Goal: Transaction & Acquisition: Purchase product/service

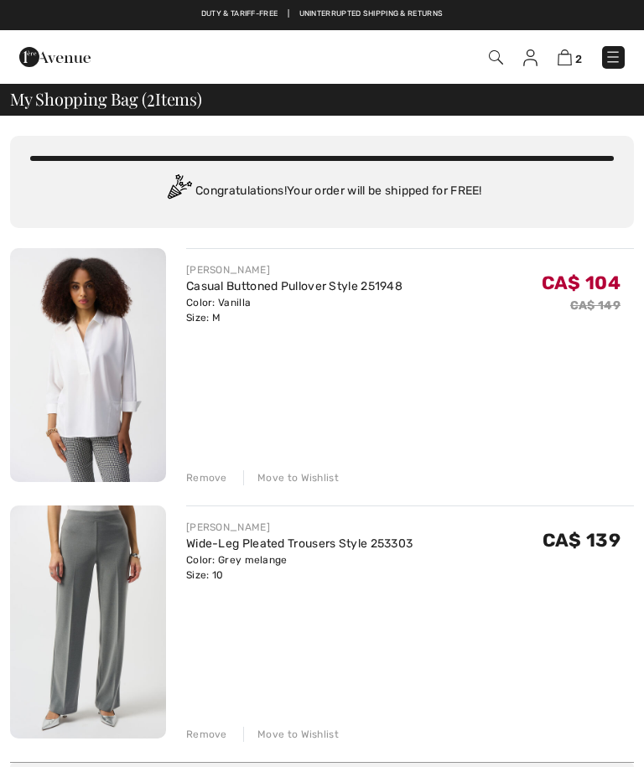
click at [619, 57] on img at bounding box center [612, 57] width 17 height 17
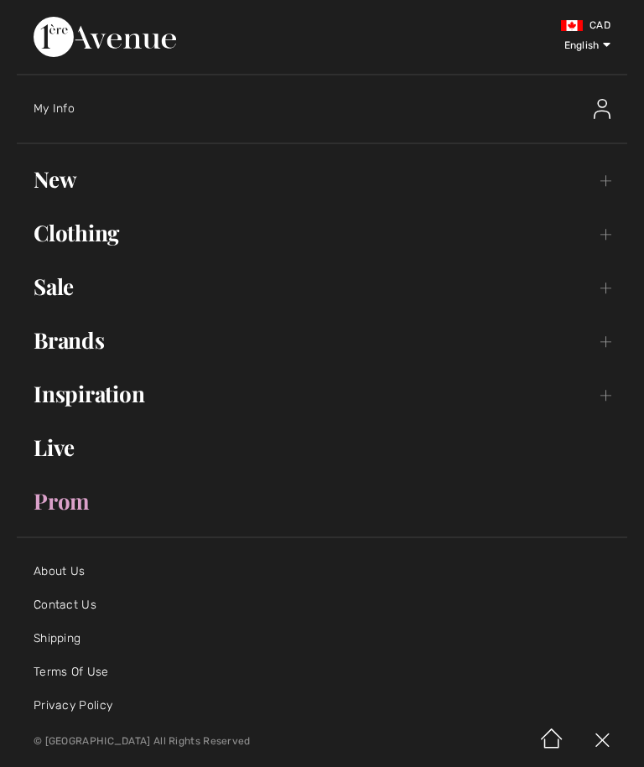
click at [601, 292] on link "Sale Toggle submenu" at bounding box center [322, 286] width 610 height 37
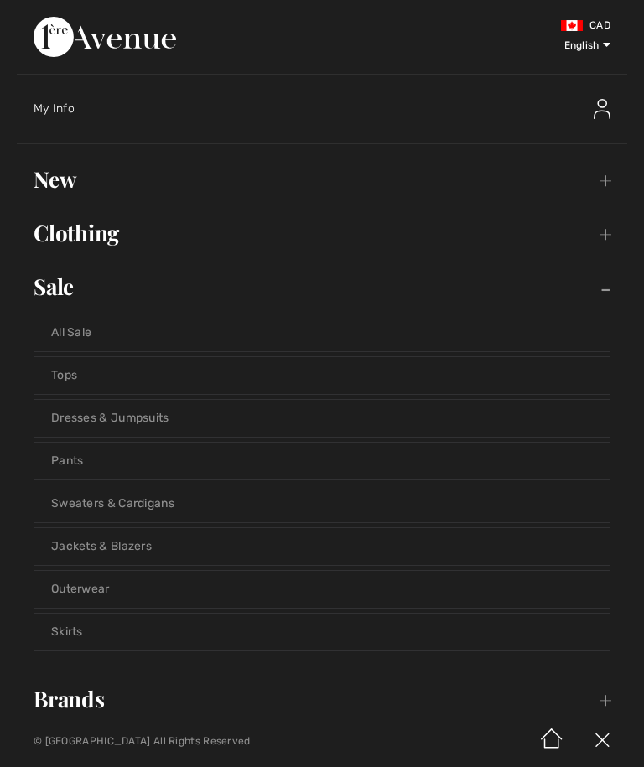
click at [135, 554] on link "Jackets & Blazers" at bounding box center [321, 546] width 575 height 37
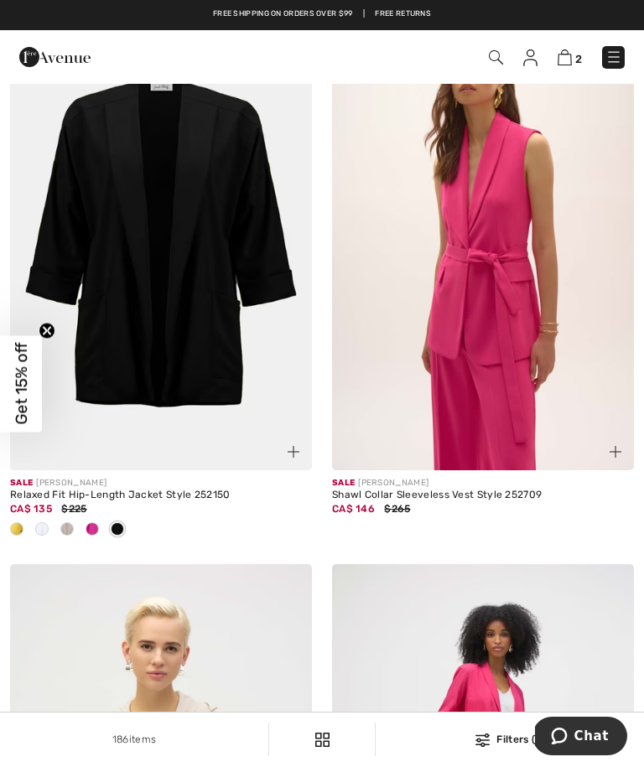
scroll to position [1812, 0]
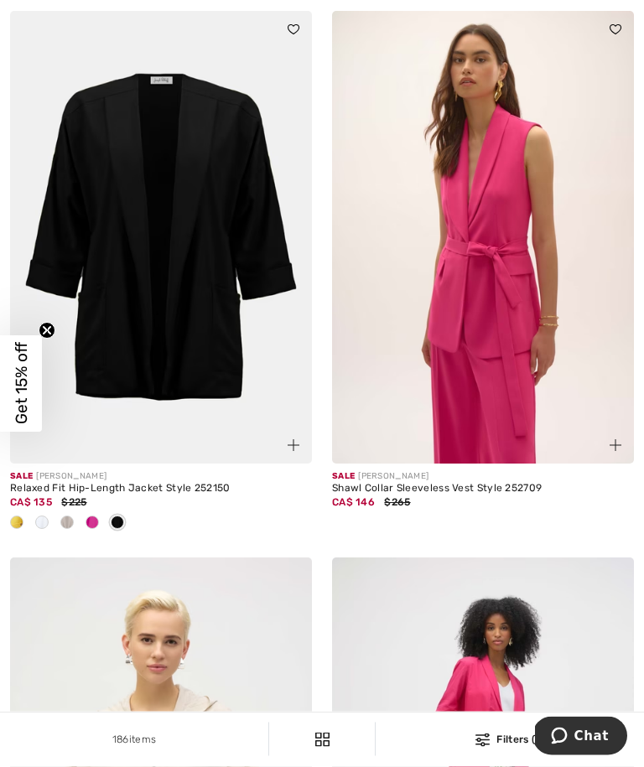
click at [54, 538] on div at bounding box center [66, 524] width 25 height 28
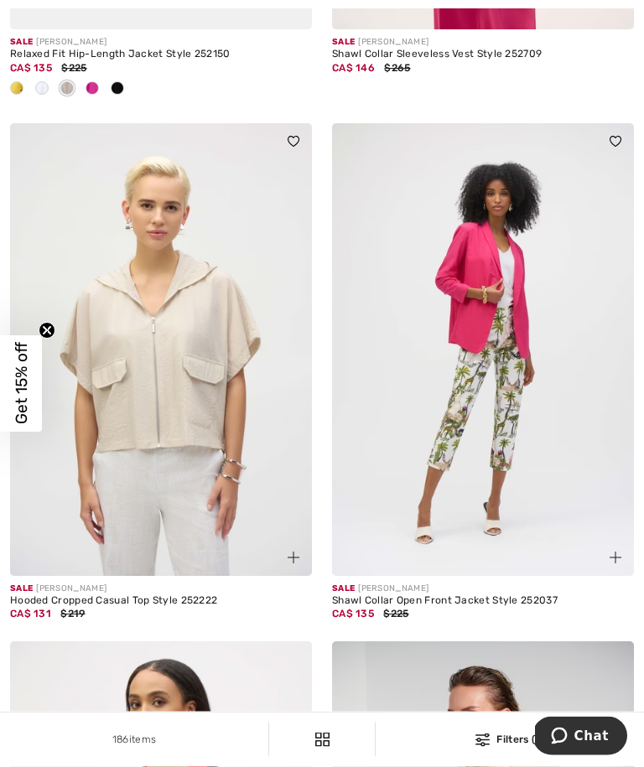
scroll to position [2253, 0]
click at [188, 508] on img at bounding box center [161, 349] width 302 height 452
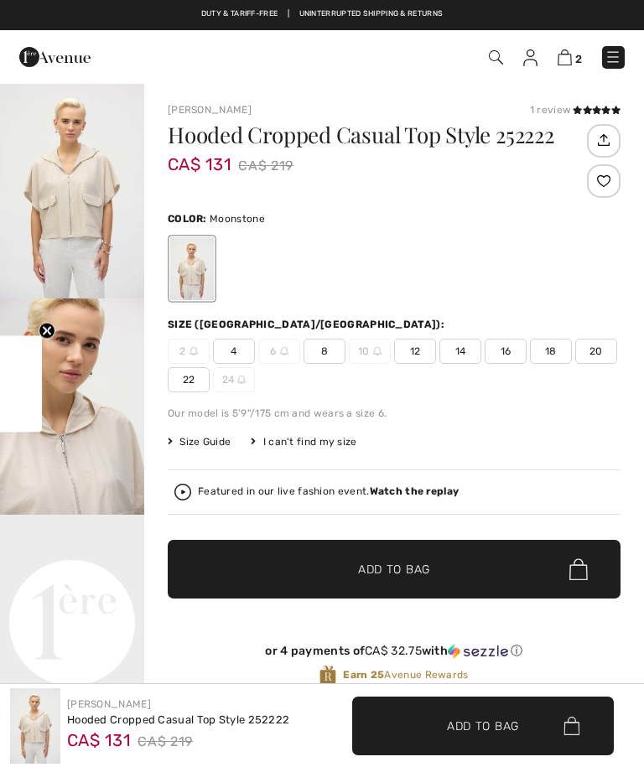
click at [329, 360] on span "8" at bounding box center [324, 351] width 42 height 25
checkbox input "true"
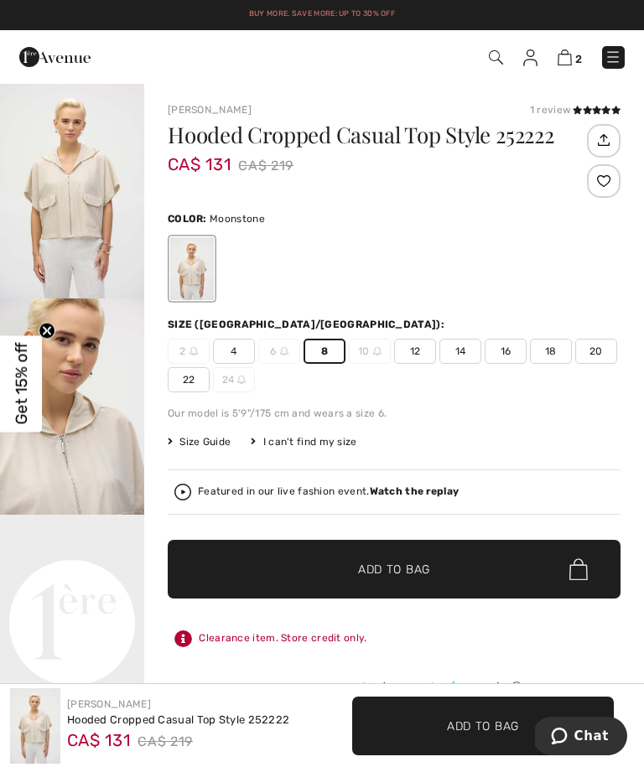
click at [411, 568] on span "Add to Bag" at bounding box center [394, 570] width 72 height 18
click at [414, 566] on span "Add to Bag" at bounding box center [394, 570] width 72 height 18
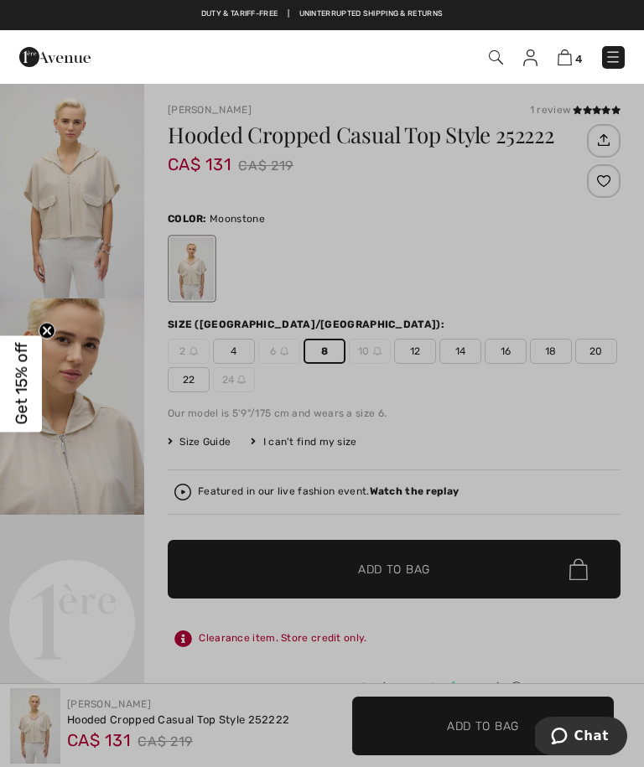
click at [566, 238] on div at bounding box center [322, 383] width 644 height 767
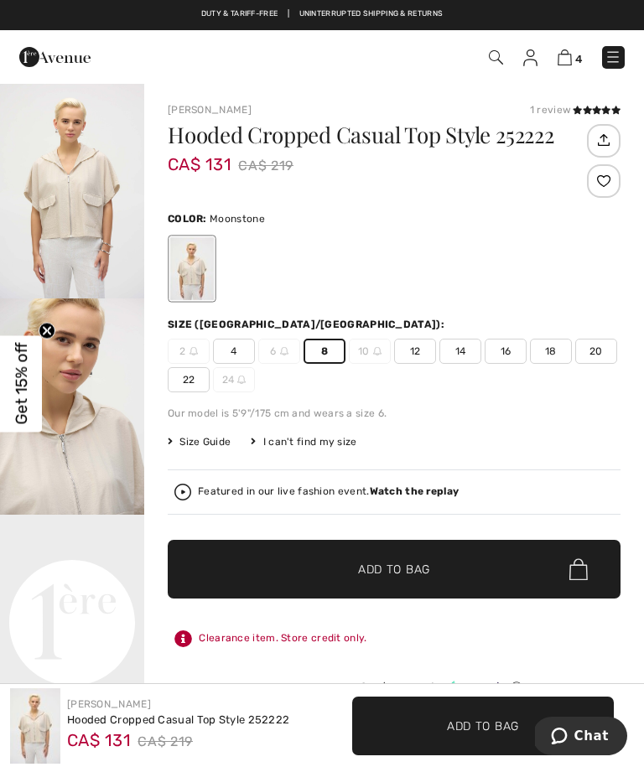
click at [571, 53] on img at bounding box center [564, 57] width 14 height 16
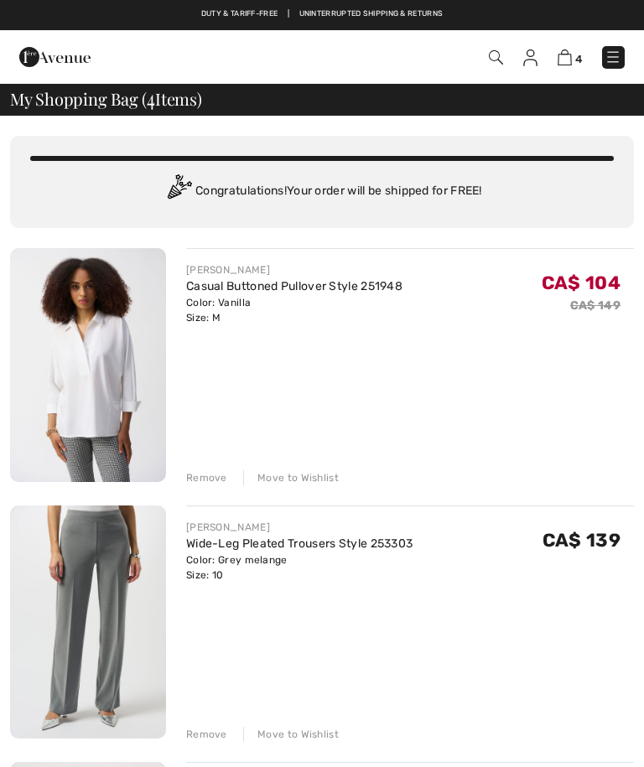
checkbox input "true"
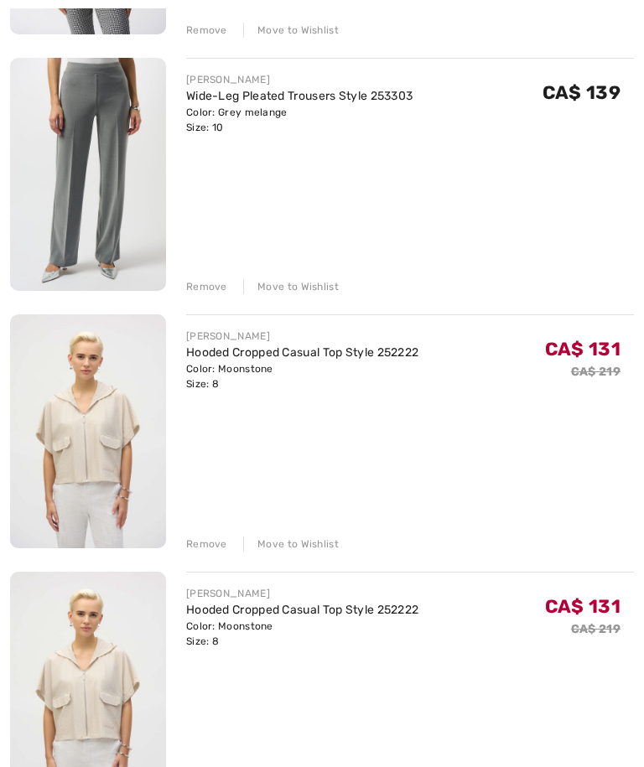
scroll to position [456, 0]
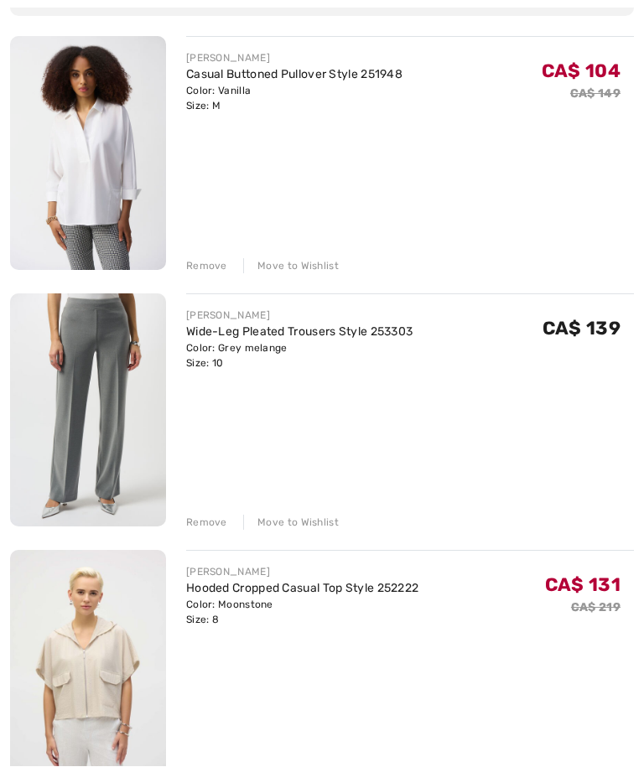
scroll to position [212, 0]
click at [621, 478] on div "JOSEPH RIBKOFF Wide-Leg Pleated Trousers Style 253303 Color: Grey melange Size:…" at bounding box center [409, 411] width 447 height 237
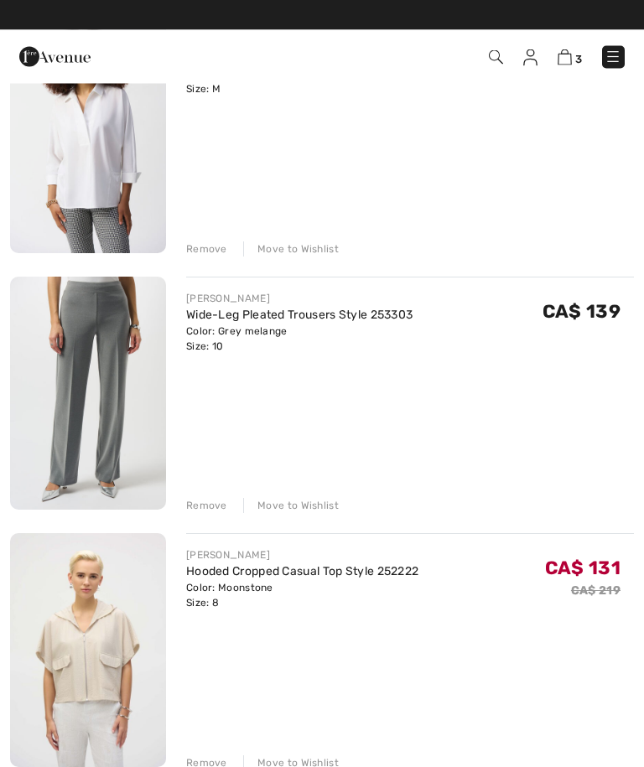
scroll to position [229, 0]
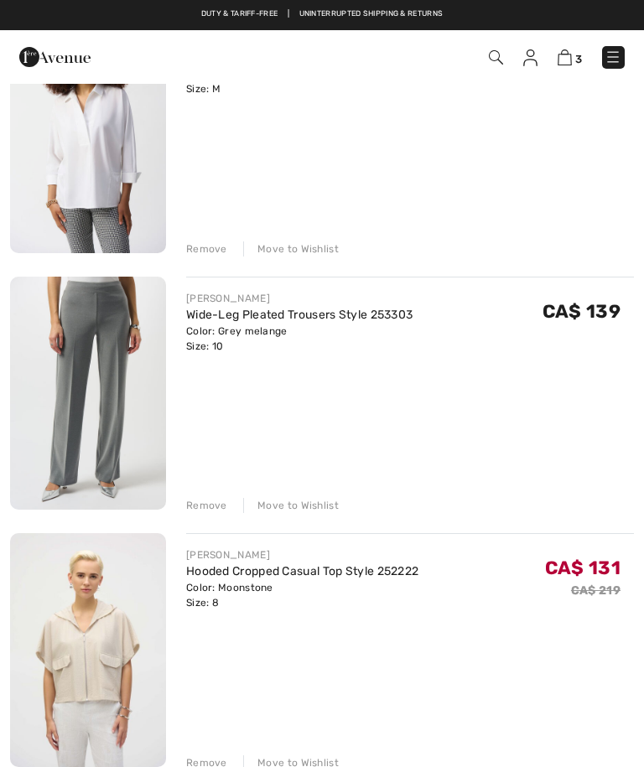
click at [207, 504] on div "Remove" at bounding box center [206, 505] width 41 height 15
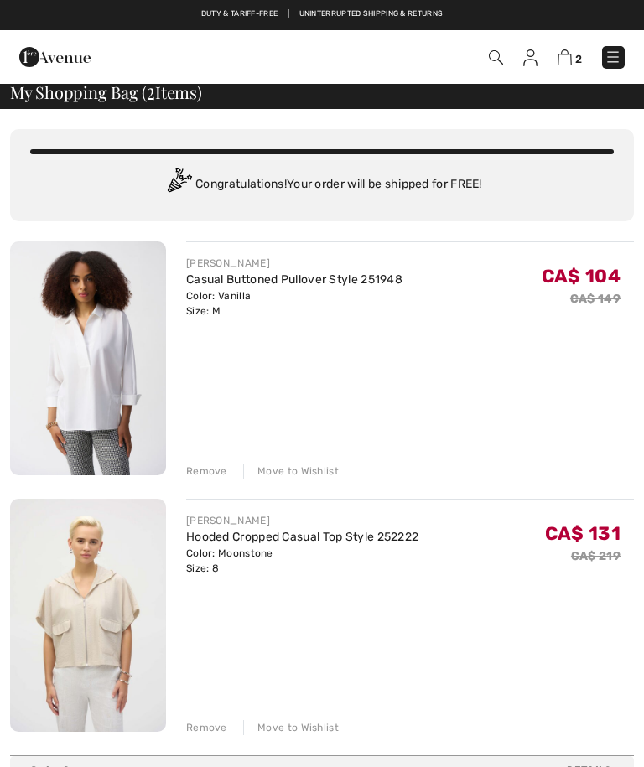
scroll to position [0, 0]
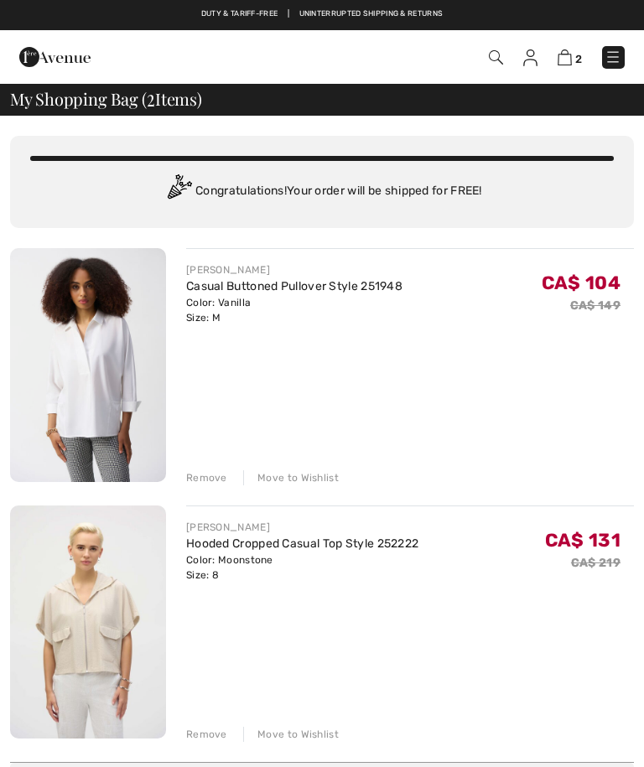
click at [617, 56] on img at bounding box center [612, 57] width 17 height 17
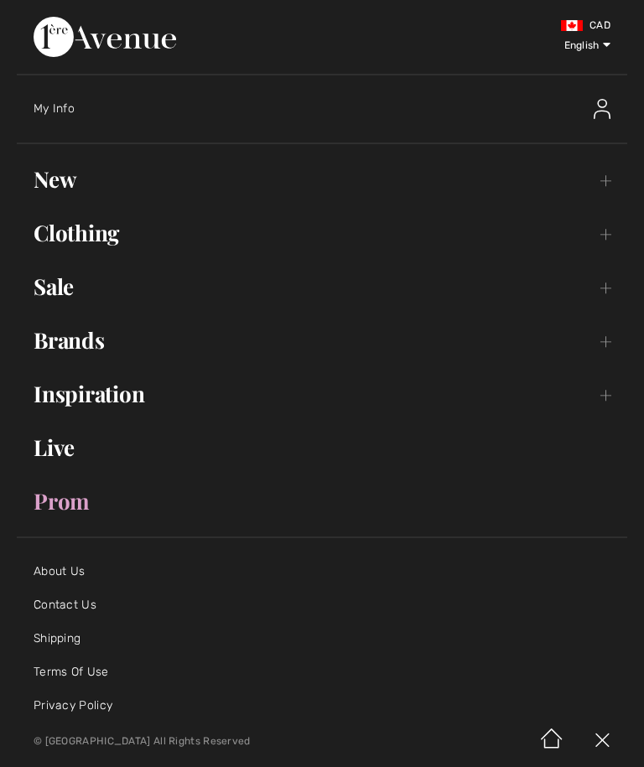
click at [614, 188] on link "New Toggle submenu" at bounding box center [322, 179] width 610 height 37
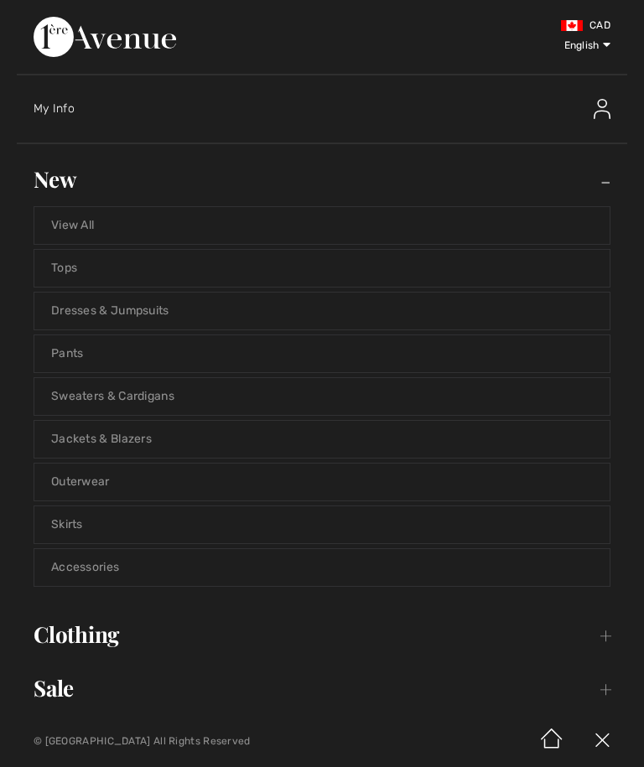
click at [89, 224] on link "View All" at bounding box center [321, 225] width 575 height 37
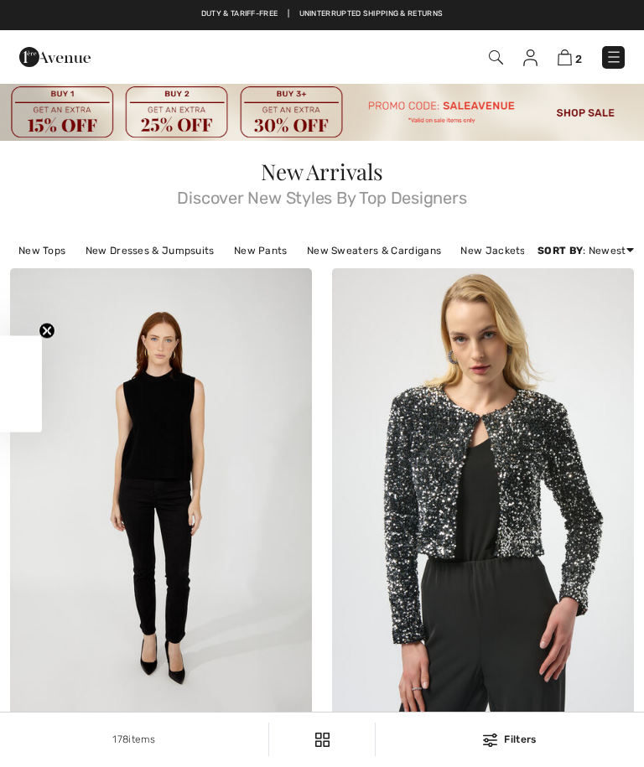
checkbox input "true"
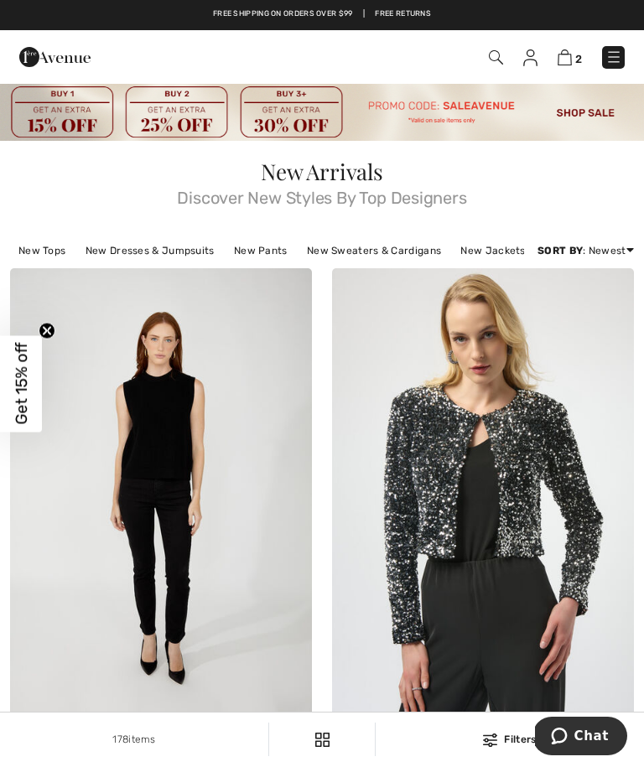
click at [570, 57] on img at bounding box center [564, 57] width 14 height 16
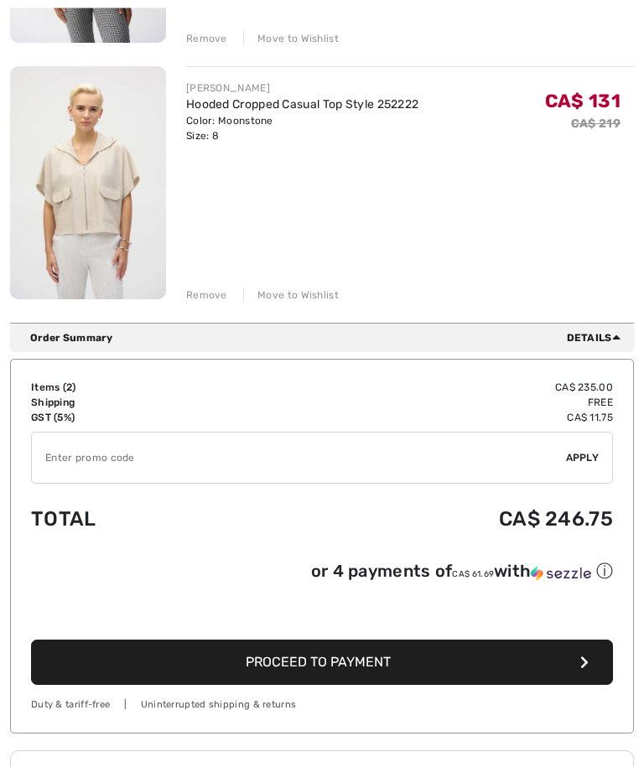
scroll to position [439, 0]
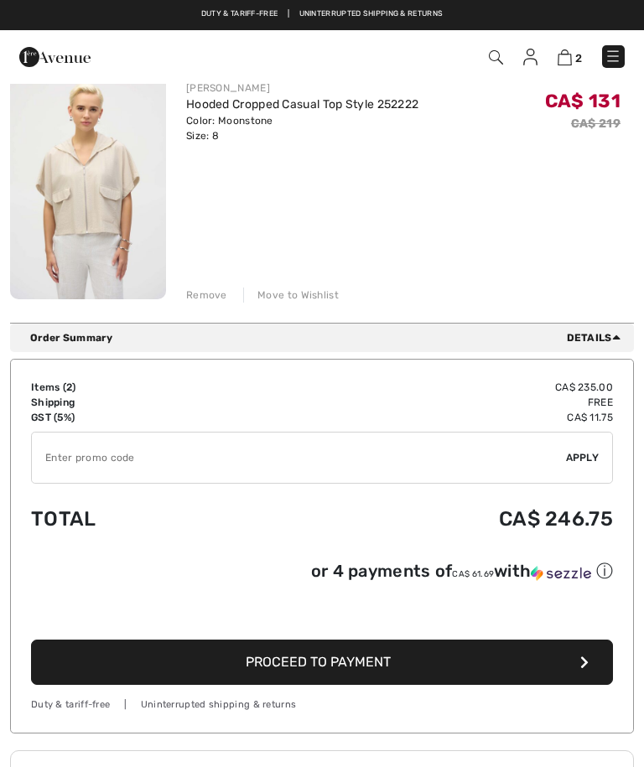
click at [108, 459] on input "TEXT" at bounding box center [299, 457] width 534 height 50
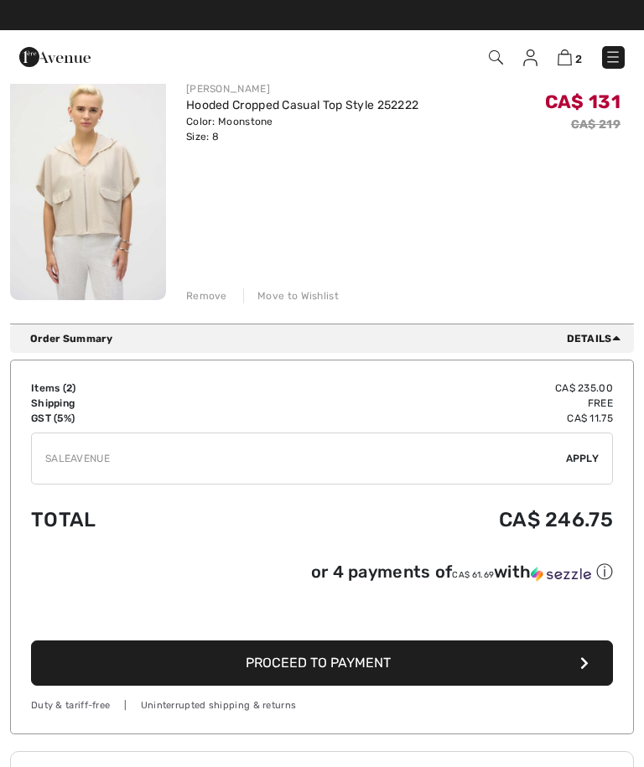
type input "SALEAVENUE"
click at [585, 459] on span "Apply" at bounding box center [583, 458] width 34 height 15
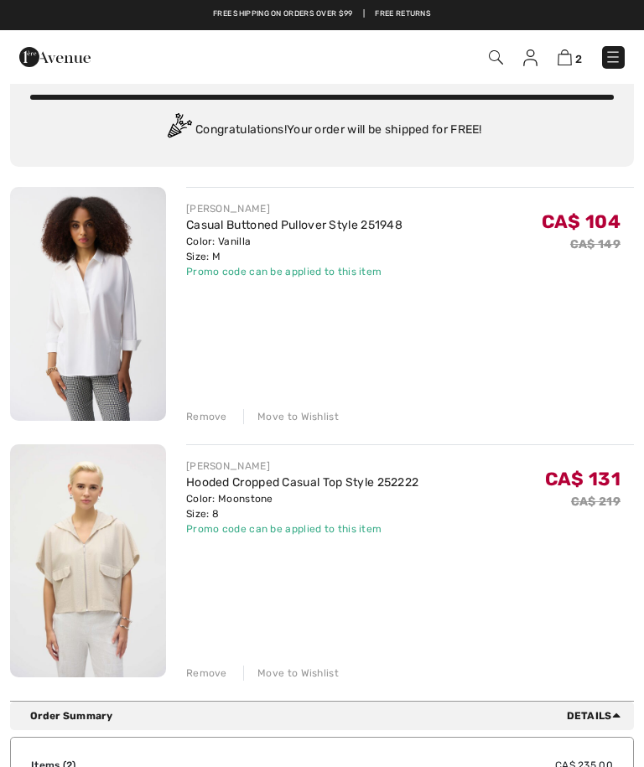
scroll to position [0, 0]
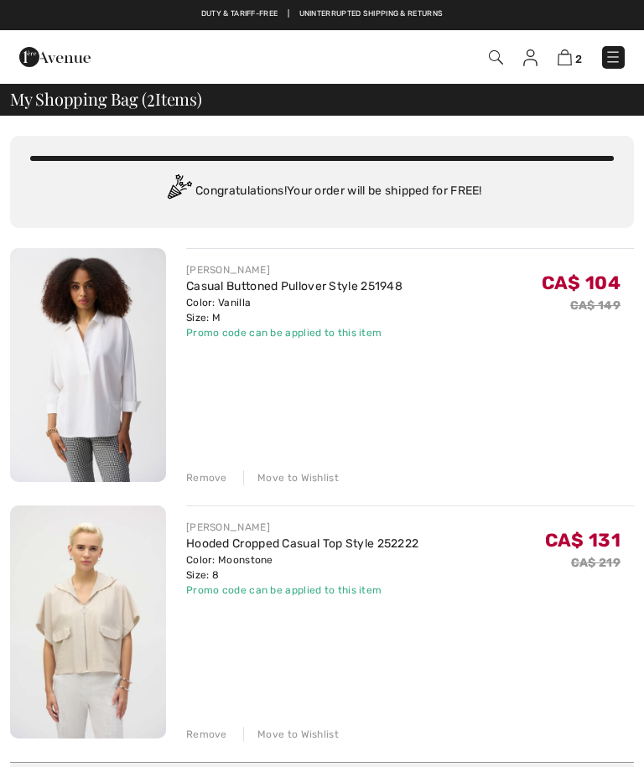
click at [618, 59] on img at bounding box center [612, 57] width 17 height 17
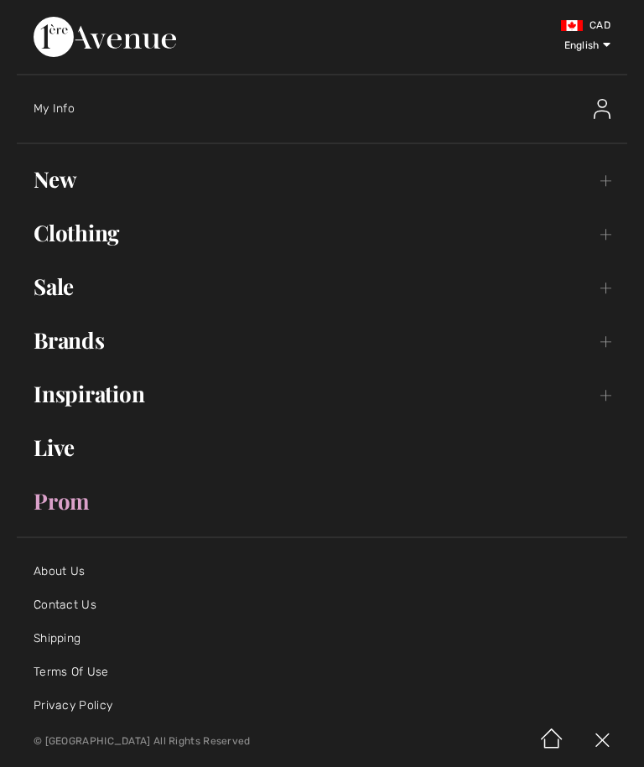
click at [616, 189] on link "New Toggle submenu" at bounding box center [322, 179] width 610 height 37
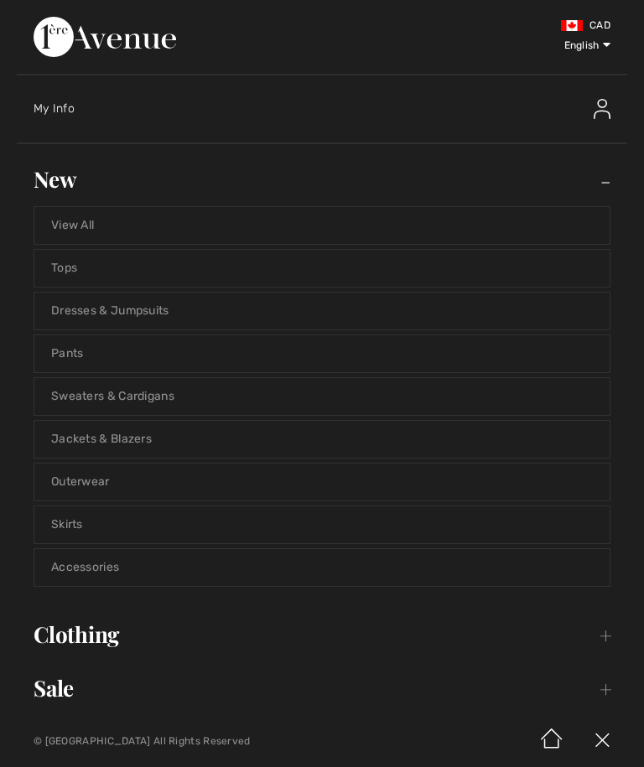
click at [219, 226] on link "View All" at bounding box center [321, 225] width 575 height 37
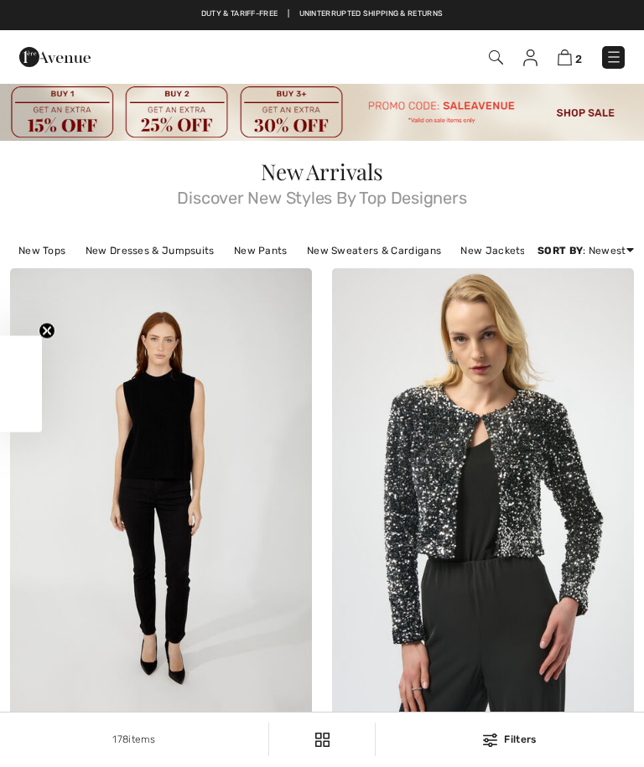
checkbox input "true"
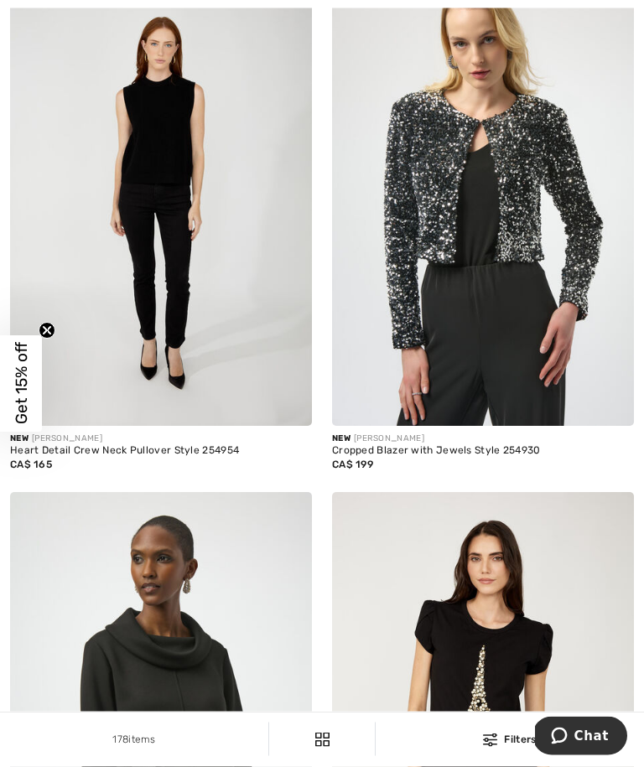
scroll to position [295, 0]
click at [512, 394] on img at bounding box center [483, 199] width 302 height 452
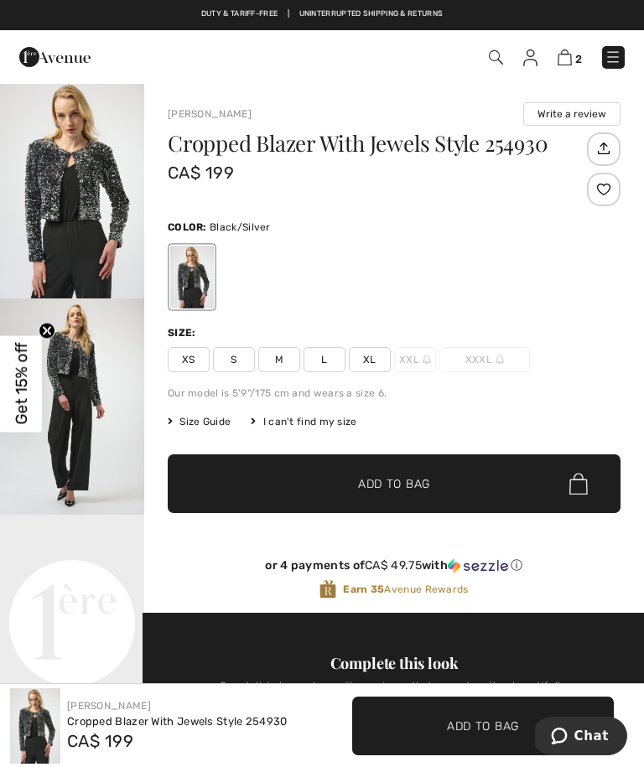
click at [286, 369] on span "M" at bounding box center [279, 359] width 42 height 25
click at [100, 204] on img "1 / 5" at bounding box center [72, 190] width 144 height 216
click at [570, 59] on img at bounding box center [564, 57] width 14 height 16
checkbox input "true"
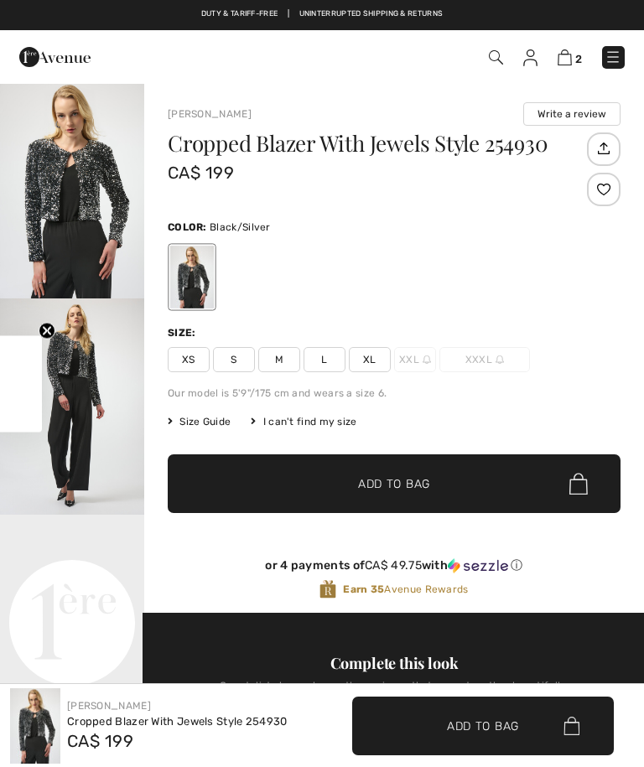
checkbox input "true"
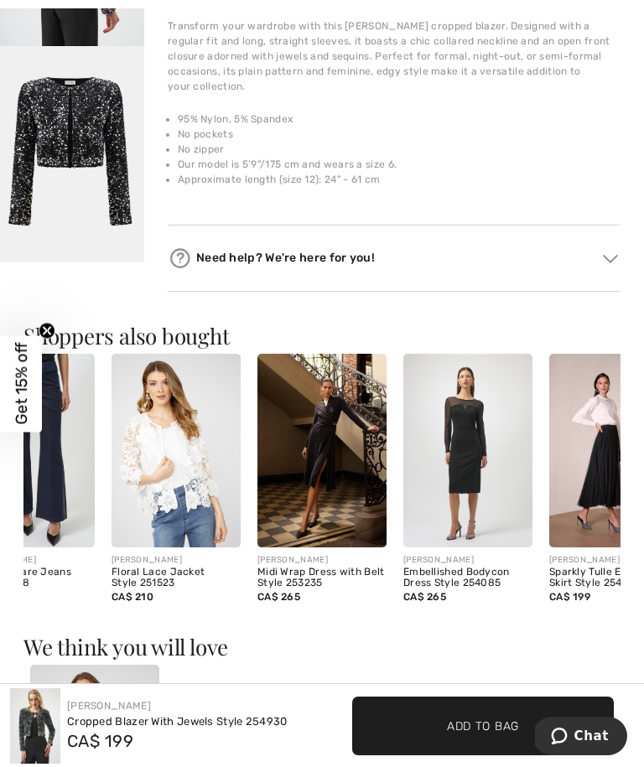
scroll to position [0, 61]
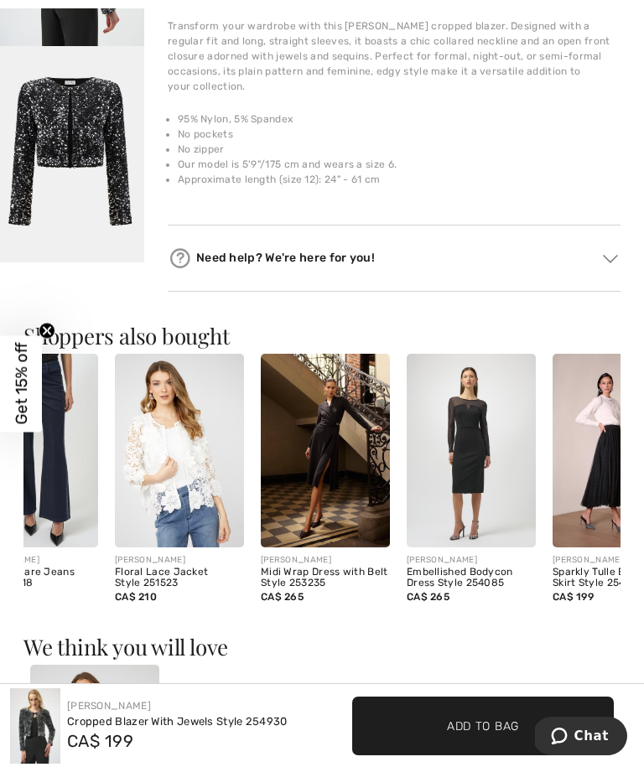
click at [330, 471] on img at bounding box center [325, 451] width 129 height 194
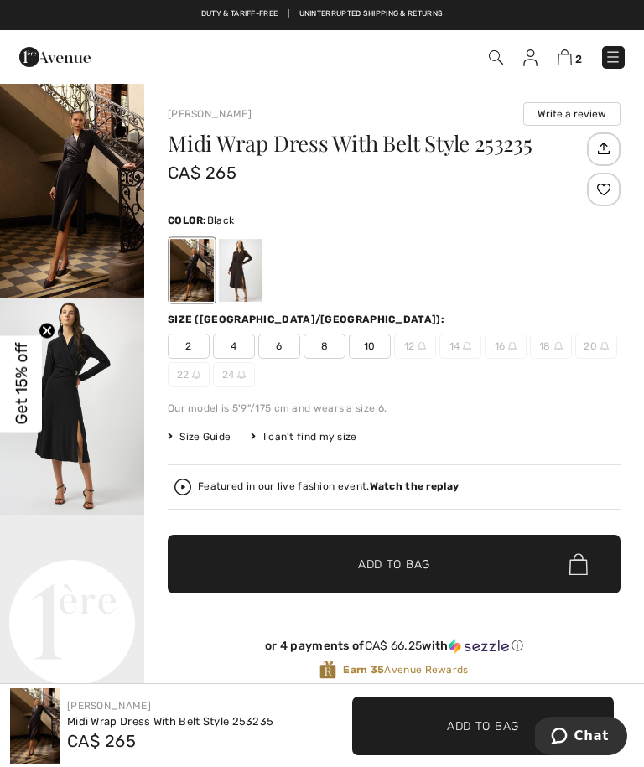
click at [100, 221] on img "1 / 3" at bounding box center [72, 190] width 144 height 216
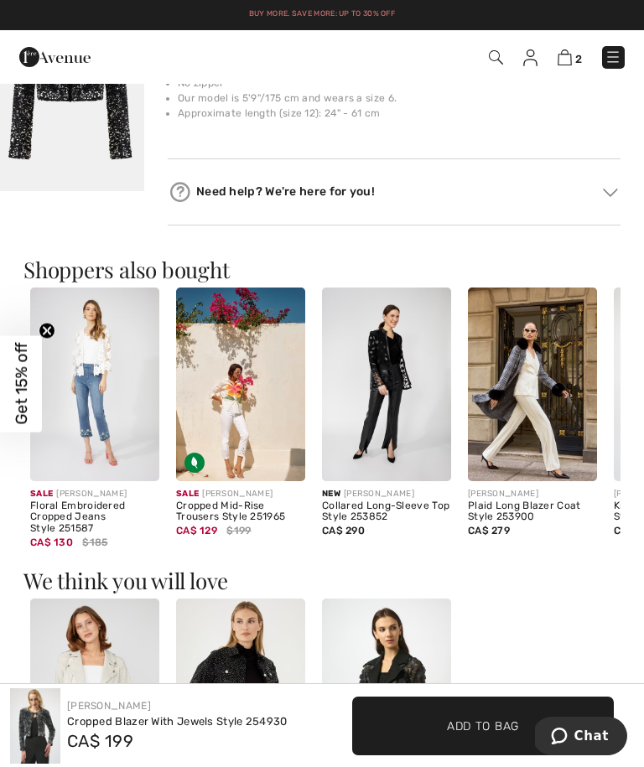
scroll to position [1182, 0]
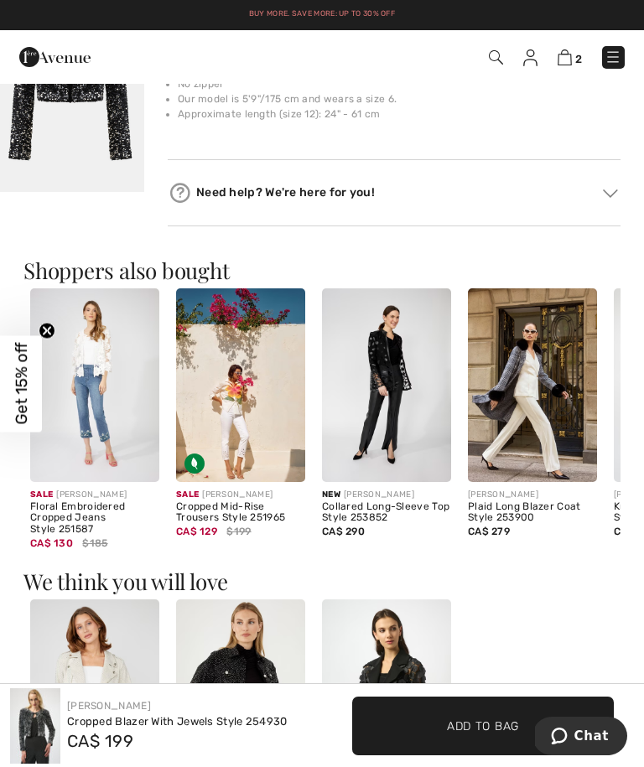
click at [401, 389] on img at bounding box center [386, 385] width 129 height 194
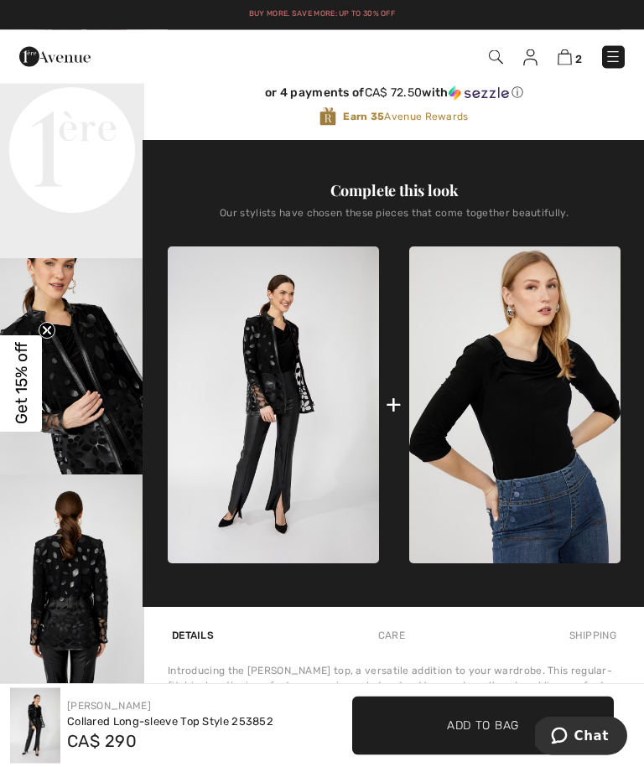
scroll to position [471, 0]
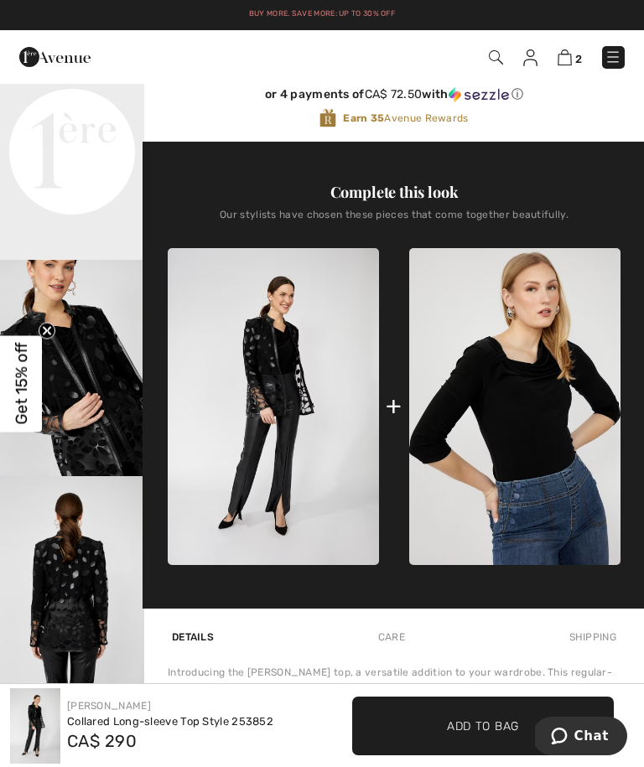
click at [539, 432] on img at bounding box center [514, 407] width 211 height 318
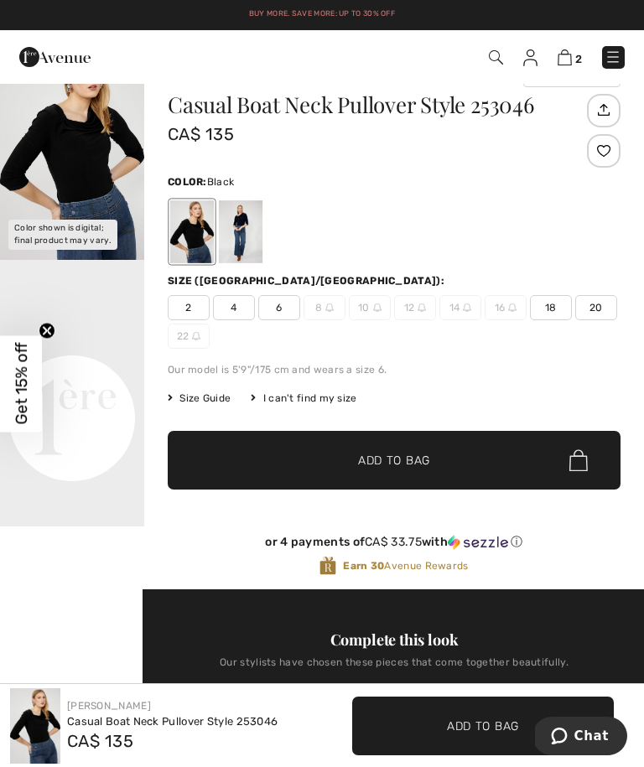
scroll to position [7, 0]
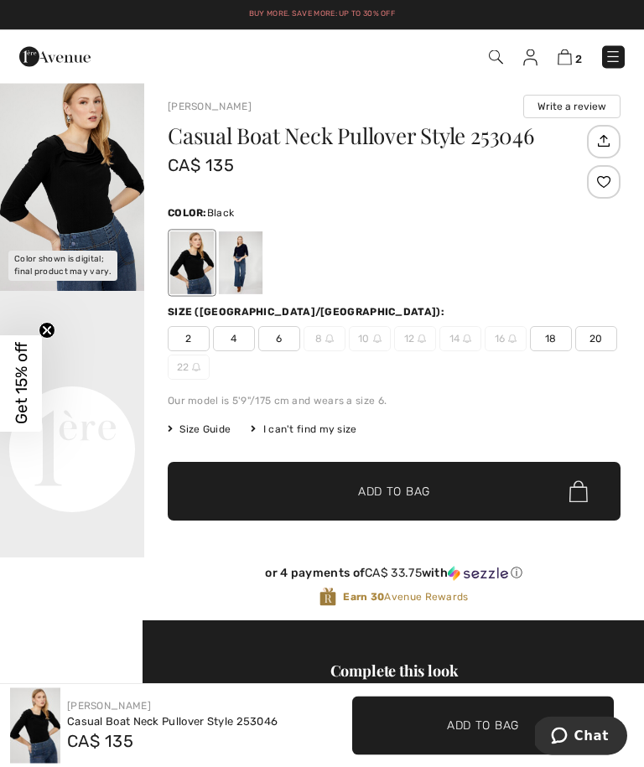
click at [569, 65] on img at bounding box center [564, 57] width 14 height 16
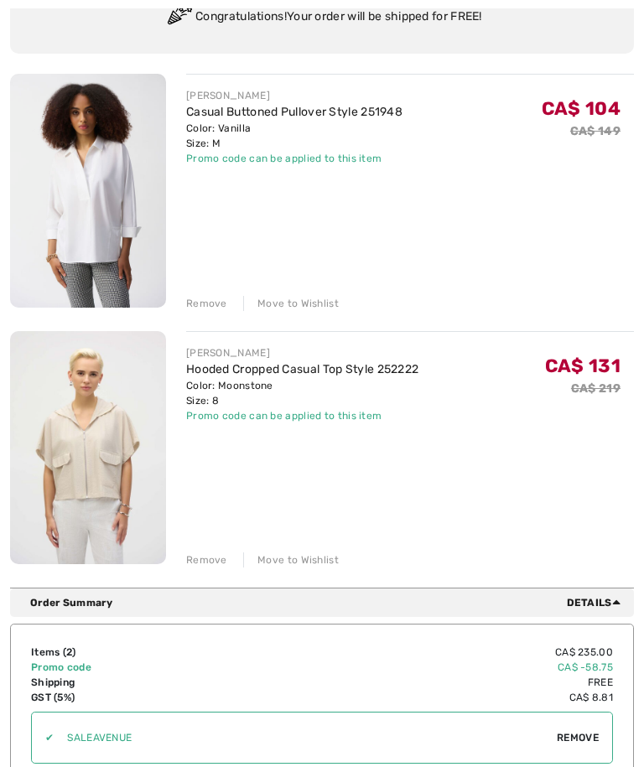
scroll to position [181, 0]
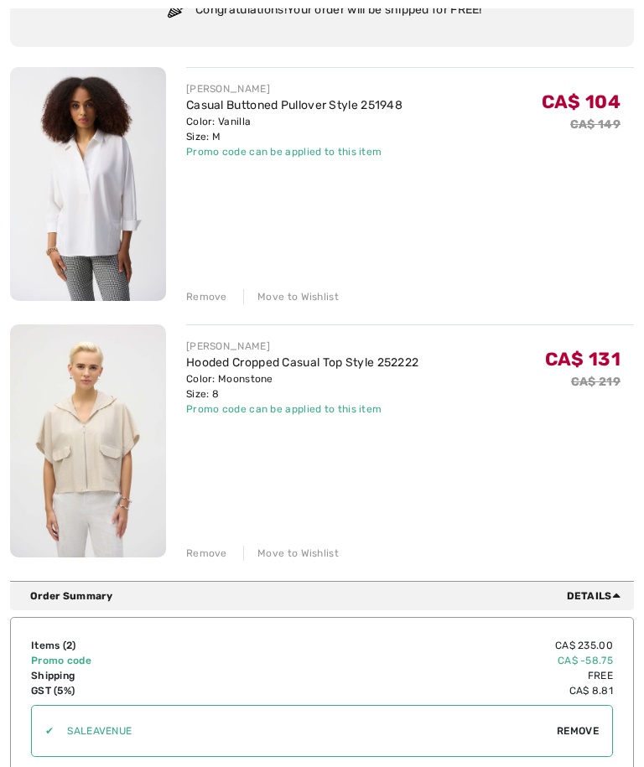
click at [217, 302] on div "Remove" at bounding box center [206, 296] width 41 height 15
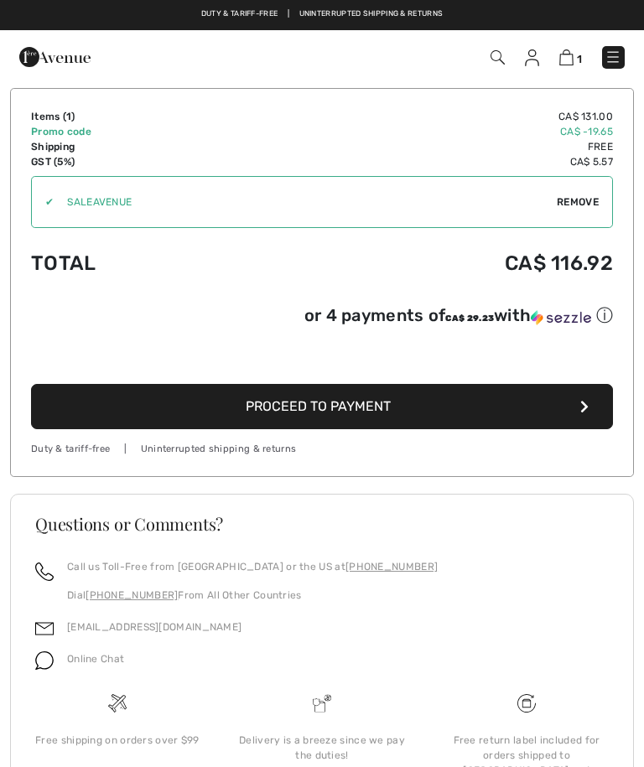
scroll to position [0, 0]
